Goal: Information Seeking & Learning: Check status

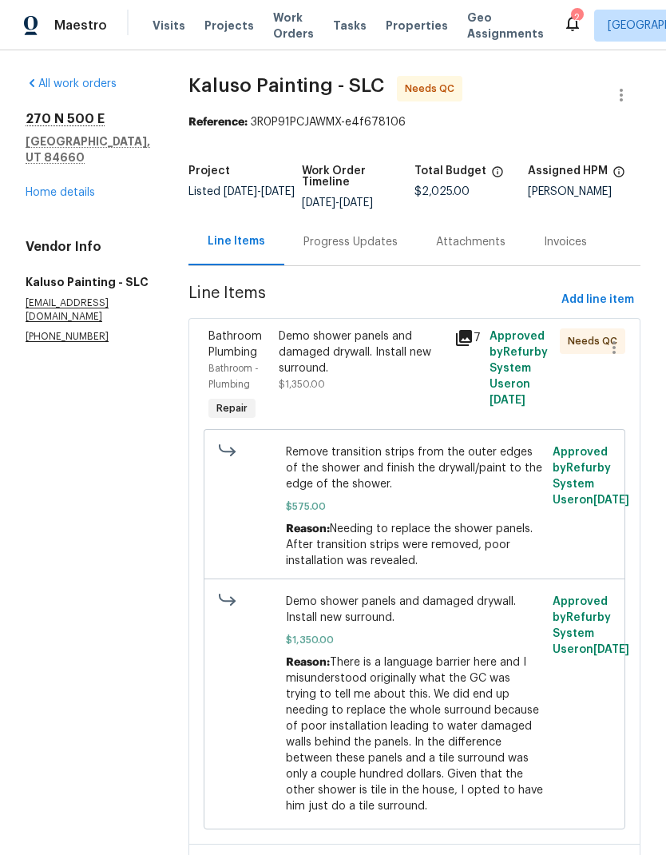
click at [348, 371] on div "Demo shower panels and damaged drywall. Install new surround." at bounding box center [362, 352] width 166 height 48
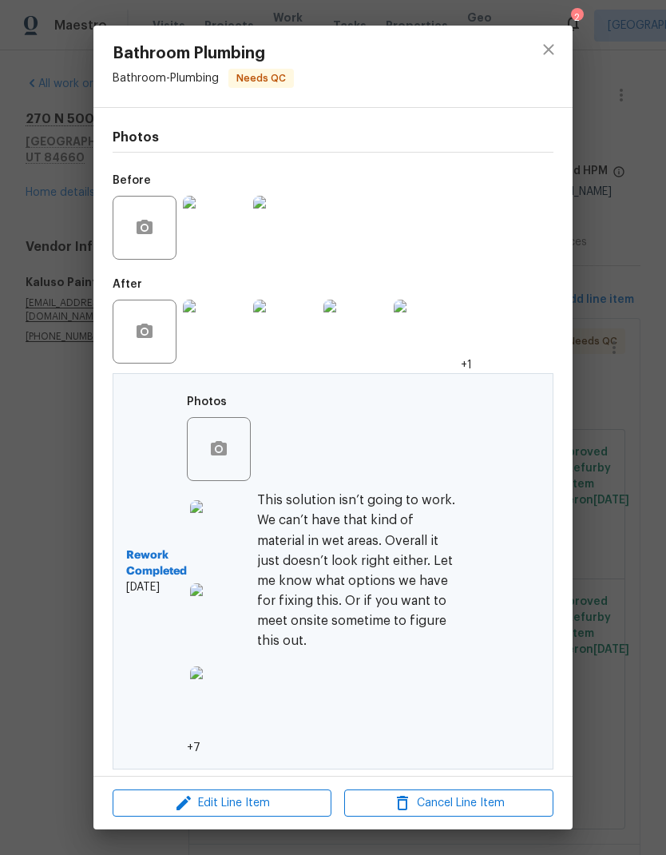
scroll to position [201, 0]
click at [446, 524] on h6 "This solution isn’t going to work. We can’t have that kind of material in wet a…" at bounding box center [357, 571] width 200 height 161
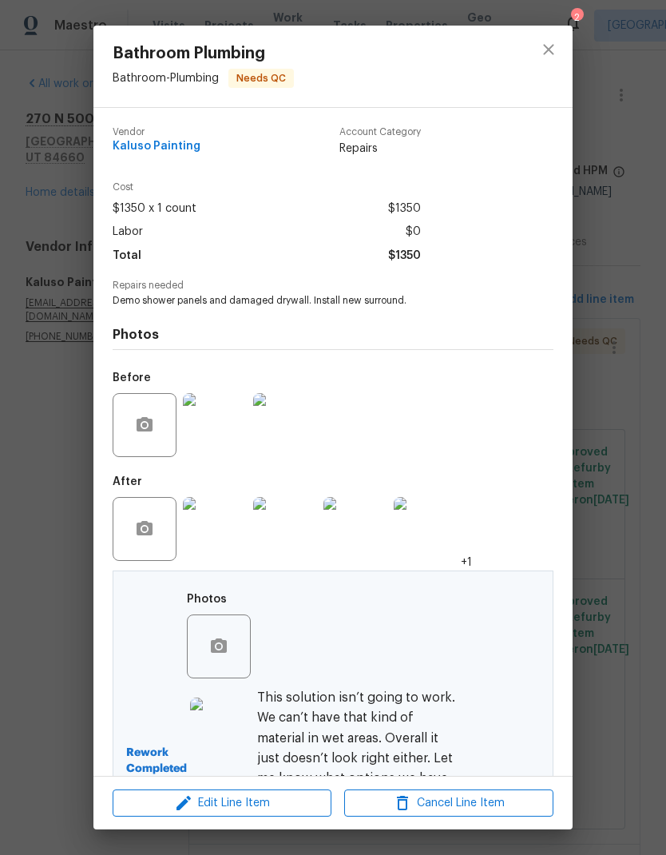
scroll to position [0, 0]
click at [545, 50] on icon "close" at bounding box center [548, 49] width 19 height 19
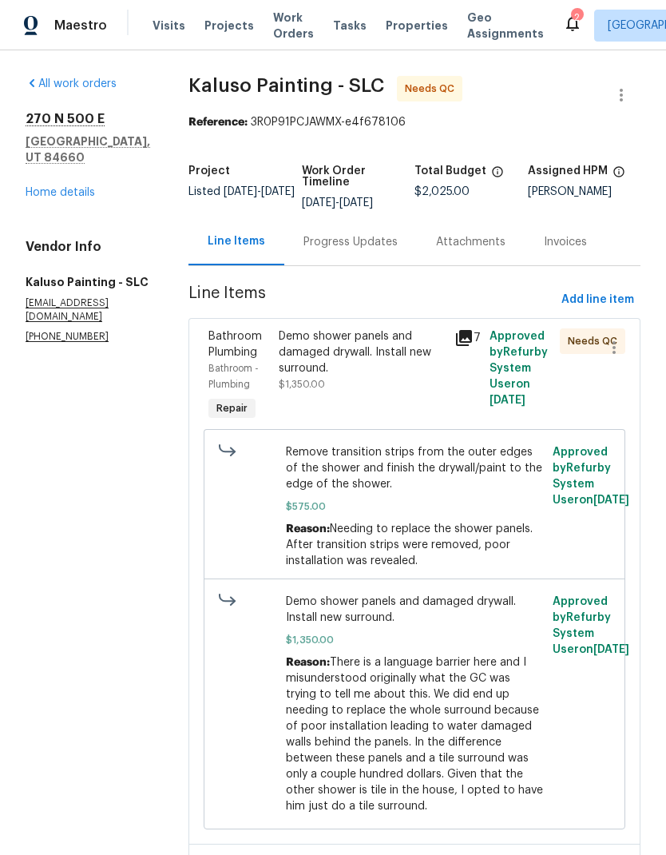
click at [55, 197] on link "Home details" at bounding box center [61, 192] width 70 height 11
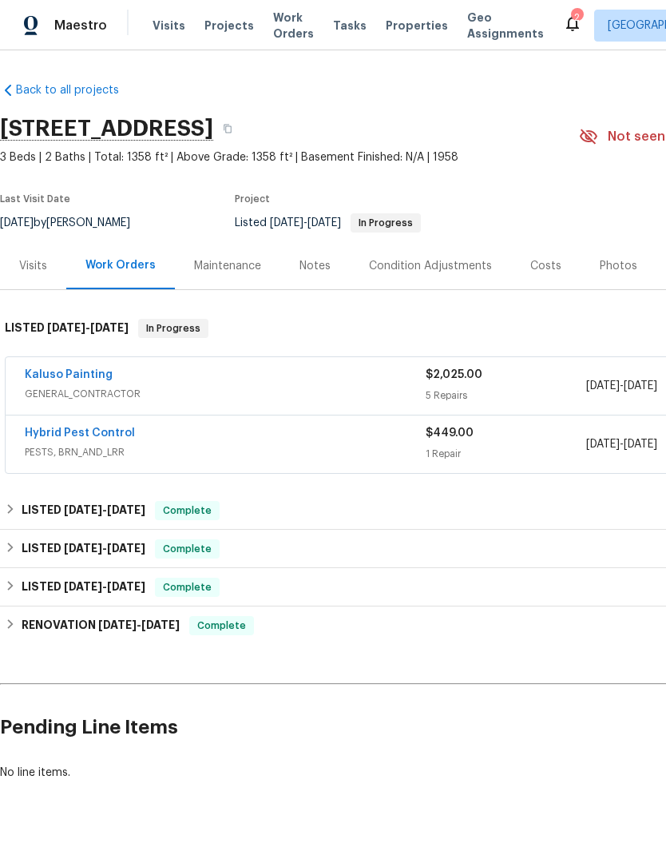
click at [89, 377] on link "Kaluso Painting" at bounding box center [69, 374] width 88 height 11
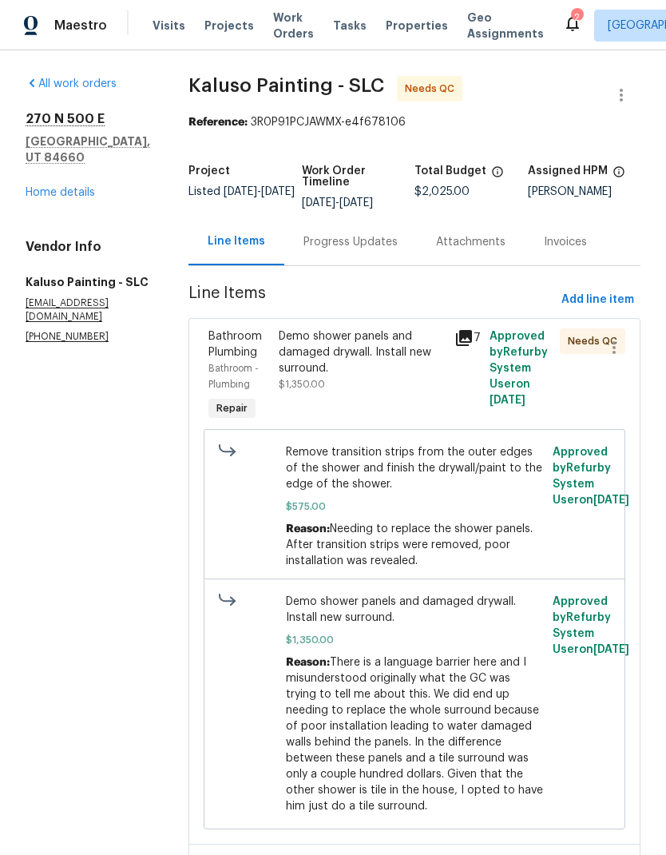
click at [371, 362] on div "Demo shower panels and damaged drywall. Install new surround." at bounding box center [362, 352] width 166 height 48
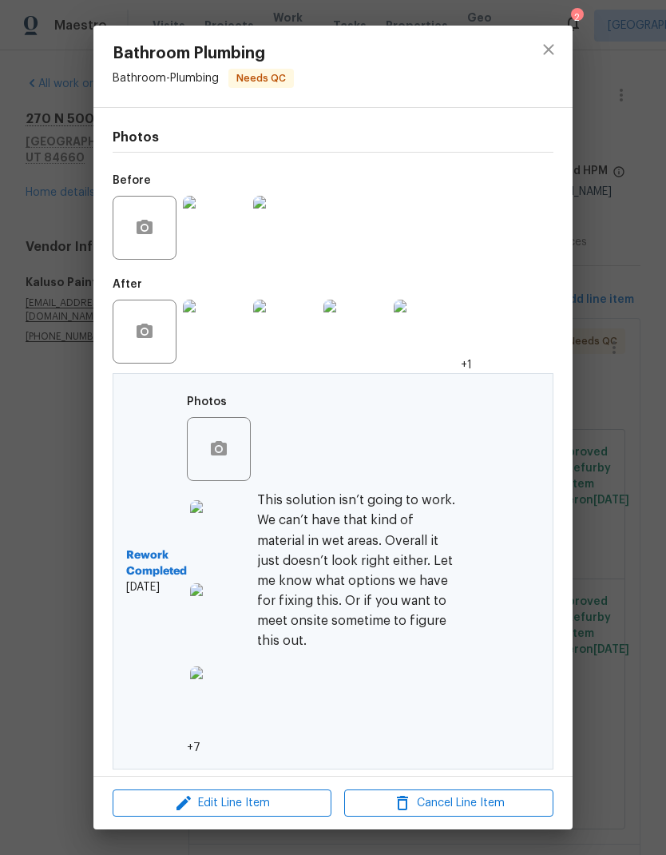
scroll to position [201, 0]
click at [365, 550] on h6 "This solution isn’t going to work. We can’t have that kind of material in wet a…" at bounding box center [357, 571] width 200 height 161
click at [549, 53] on icon "close" at bounding box center [548, 49] width 19 height 19
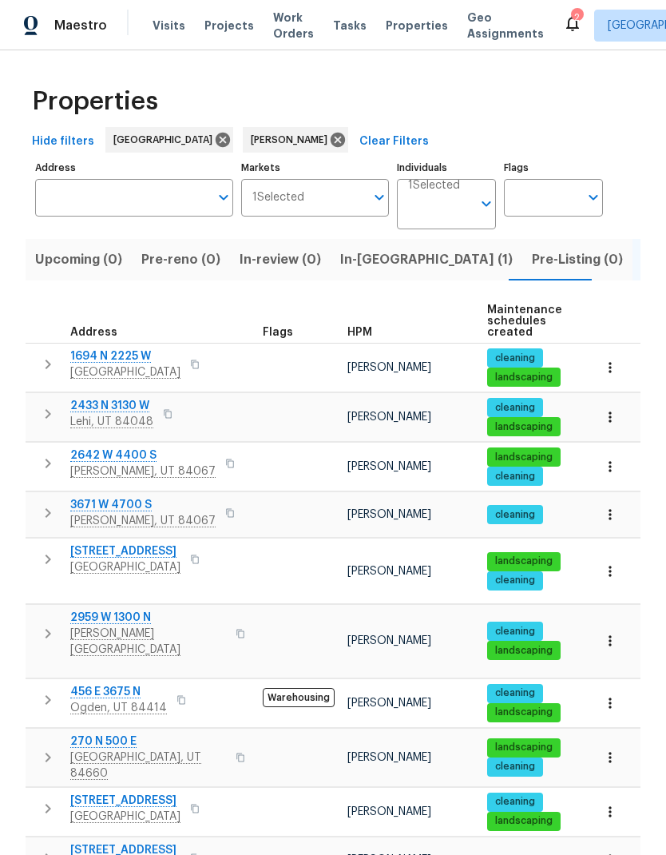
click at [367, 267] on span "In-reno (1)" at bounding box center [426, 259] width 173 height 22
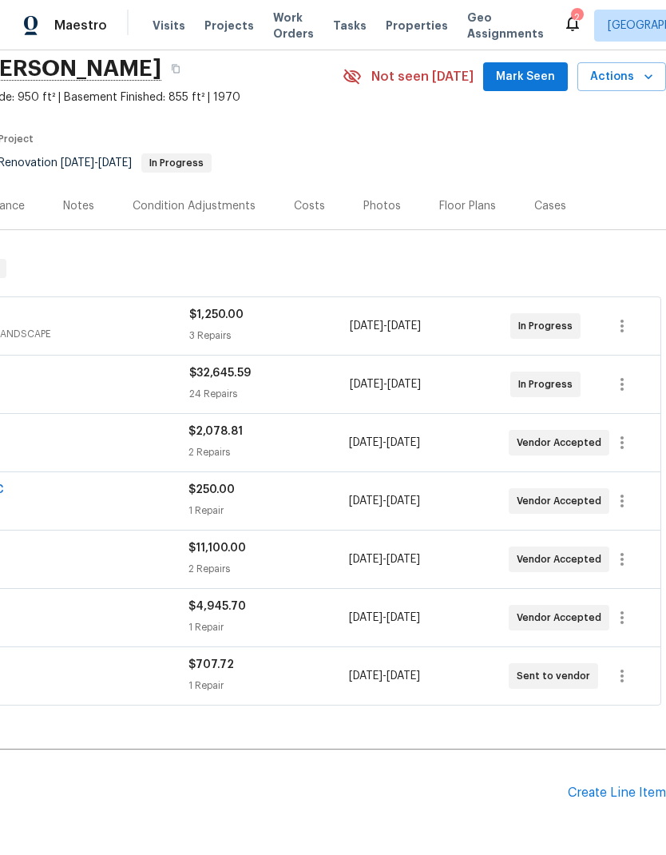
scroll to position [60, 236]
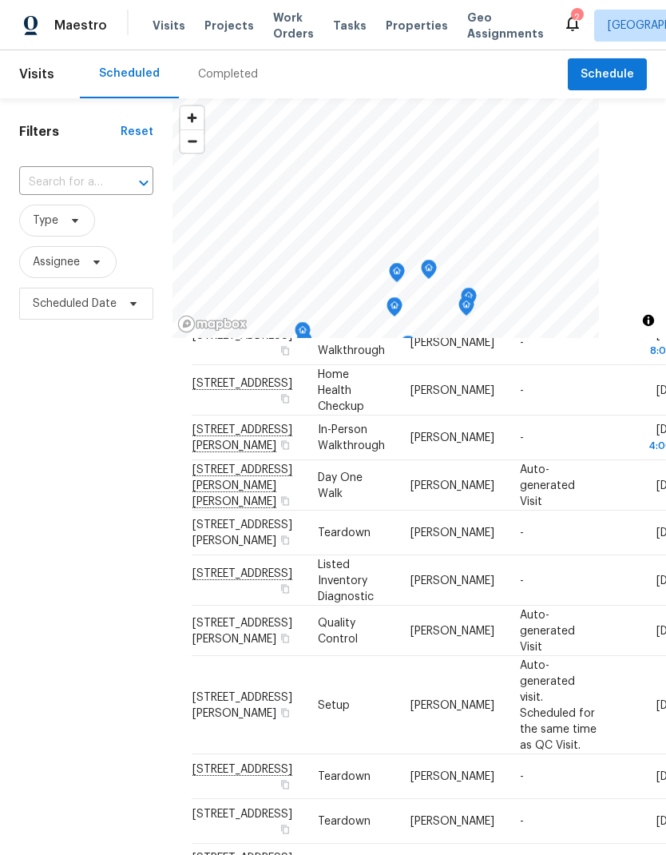
scroll to position [1076, 0]
